Goal: Check status

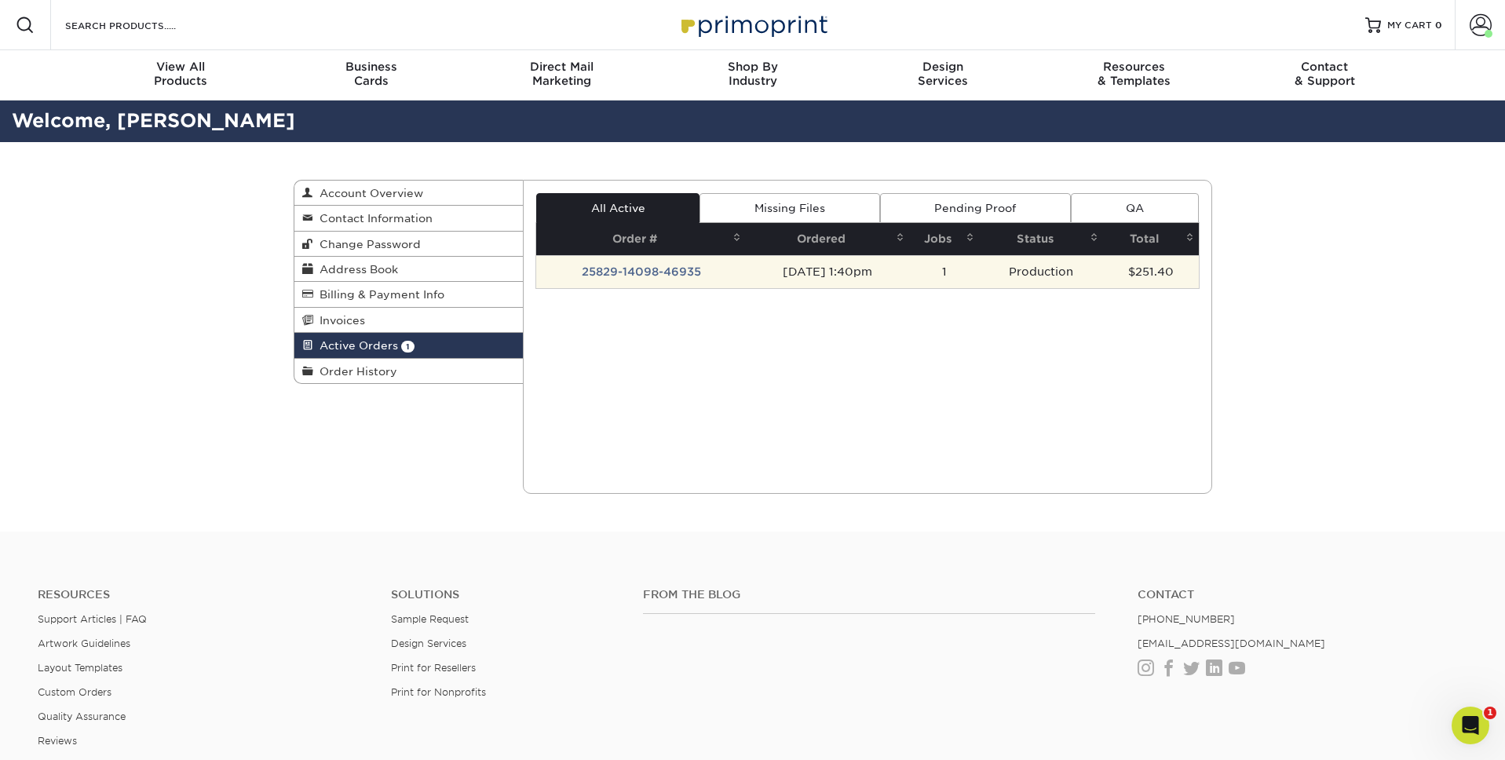
click at [664, 270] on td "25829-14098-46935" at bounding box center [641, 271] width 210 height 33
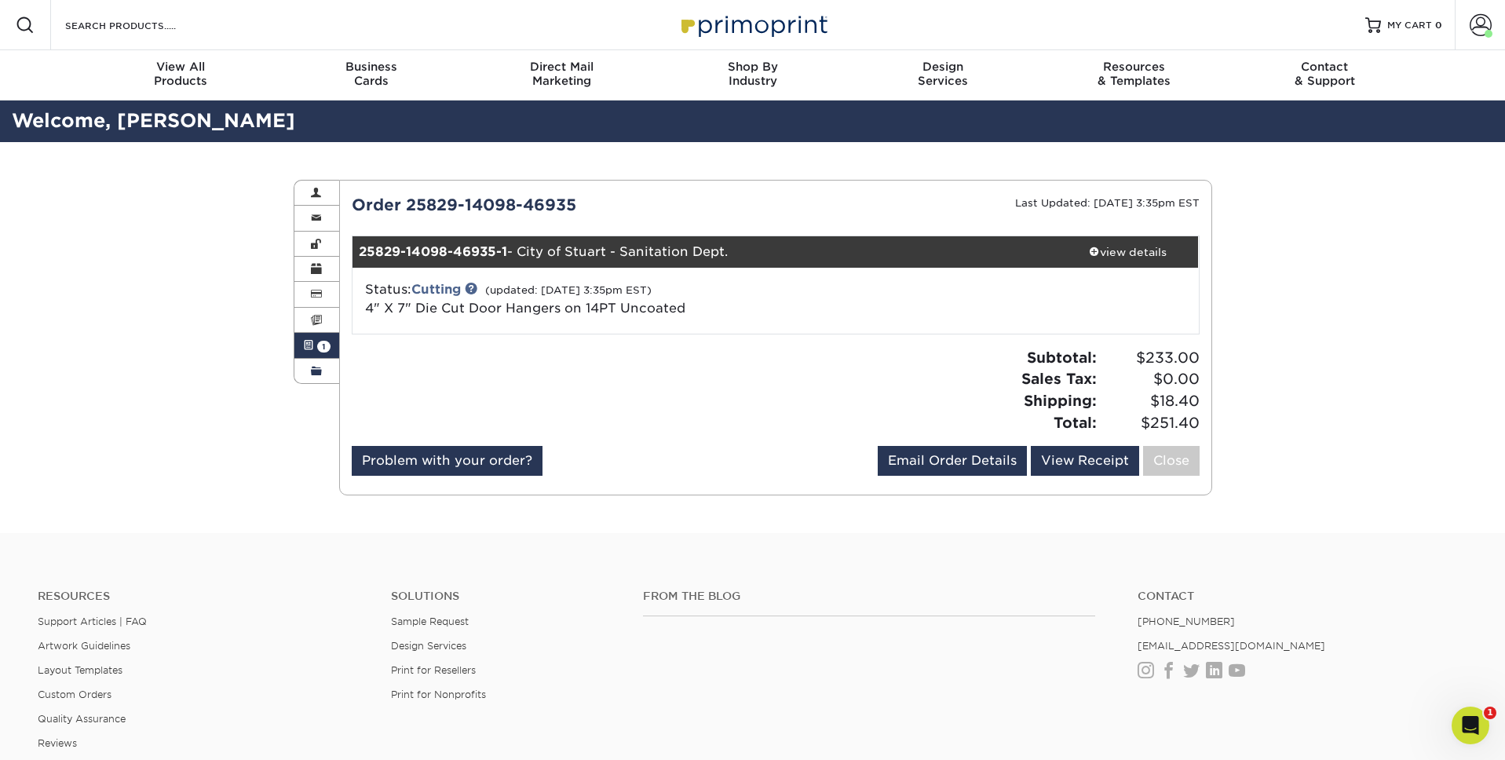
click at [324, 365] on link "Order History" at bounding box center [317, 371] width 46 height 24
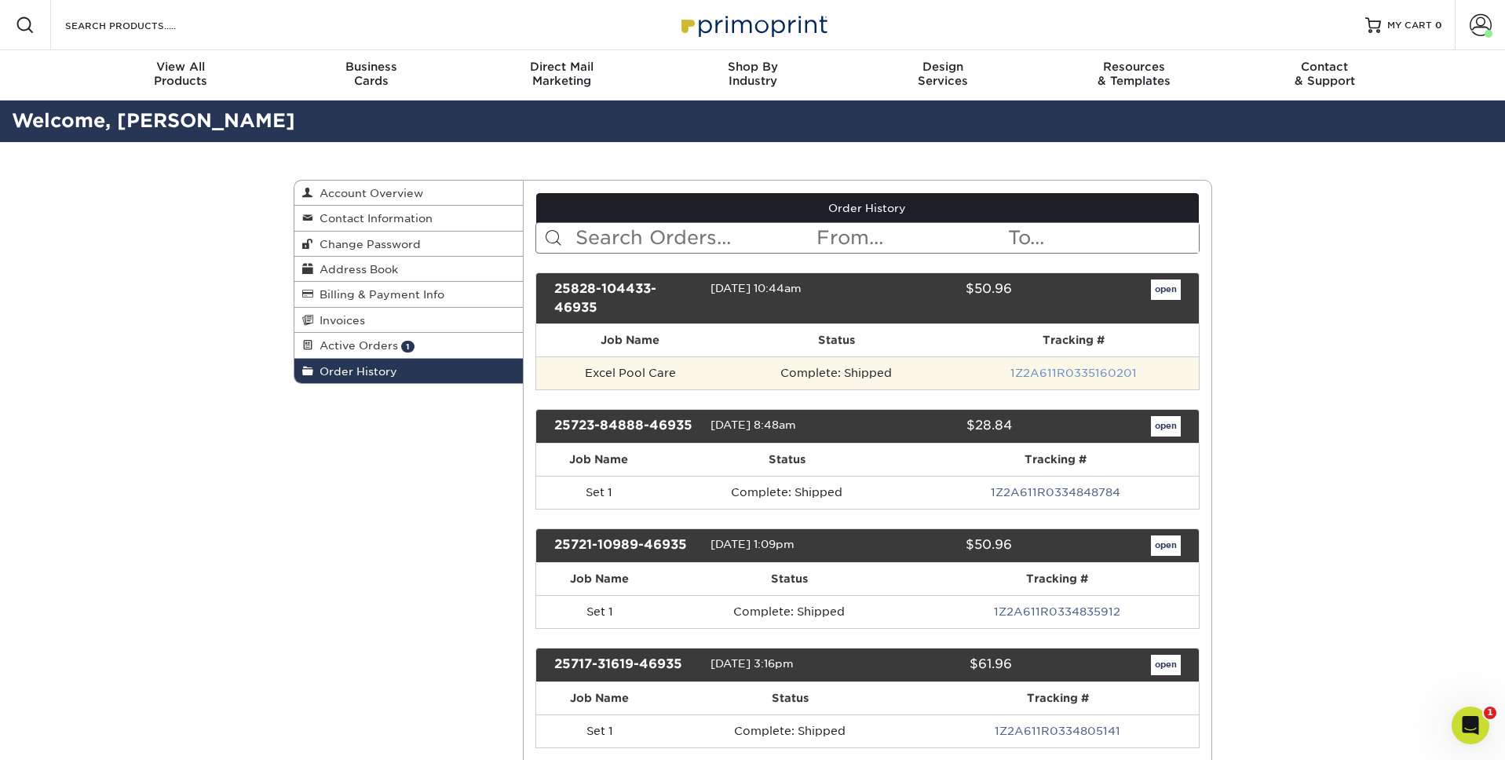
click at [1110, 374] on link "1Z2A611R0335160201" at bounding box center [1073, 373] width 126 height 13
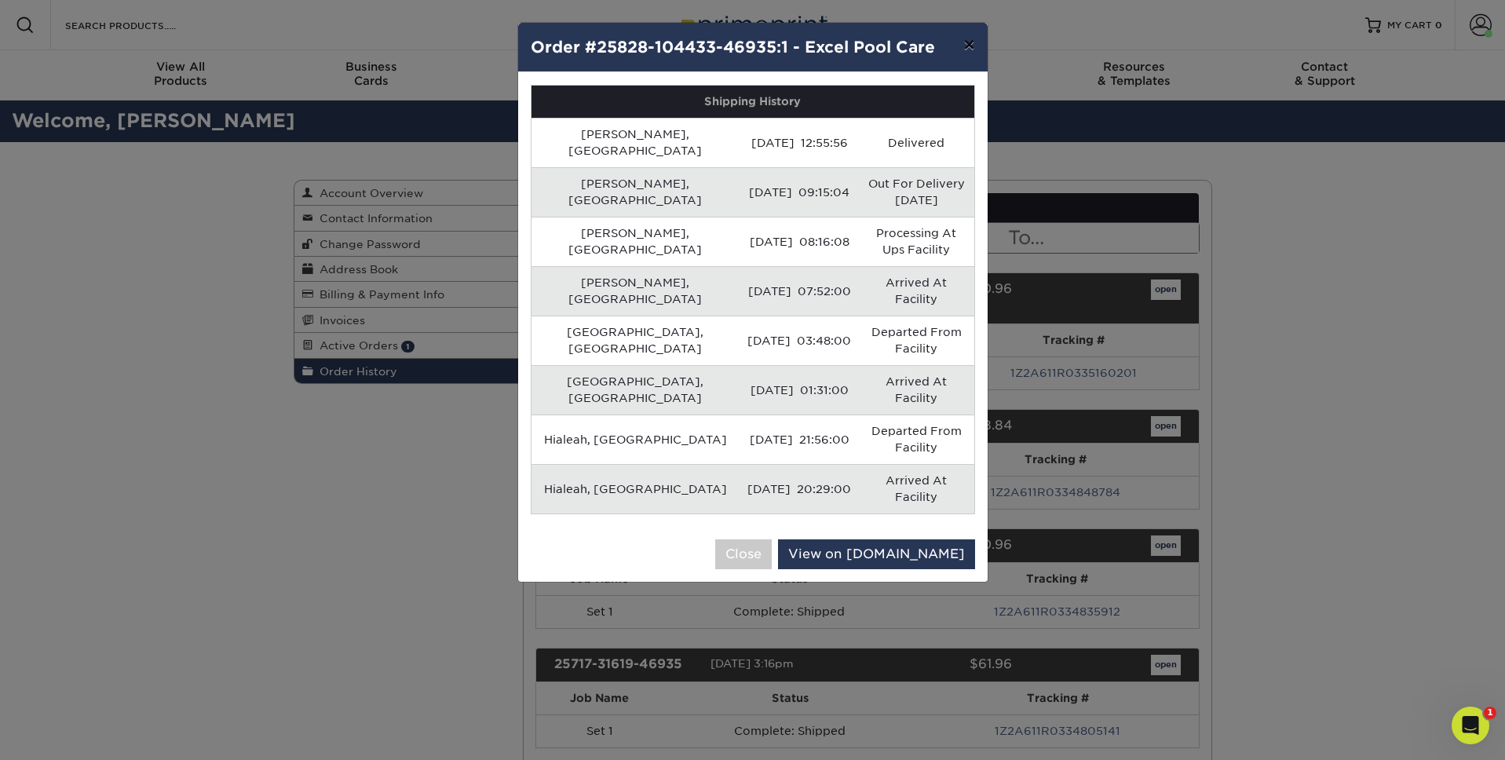
click at [967, 47] on button "×" at bounding box center [969, 45] width 36 height 44
